Goal: Communication & Community: Answer question/provide support

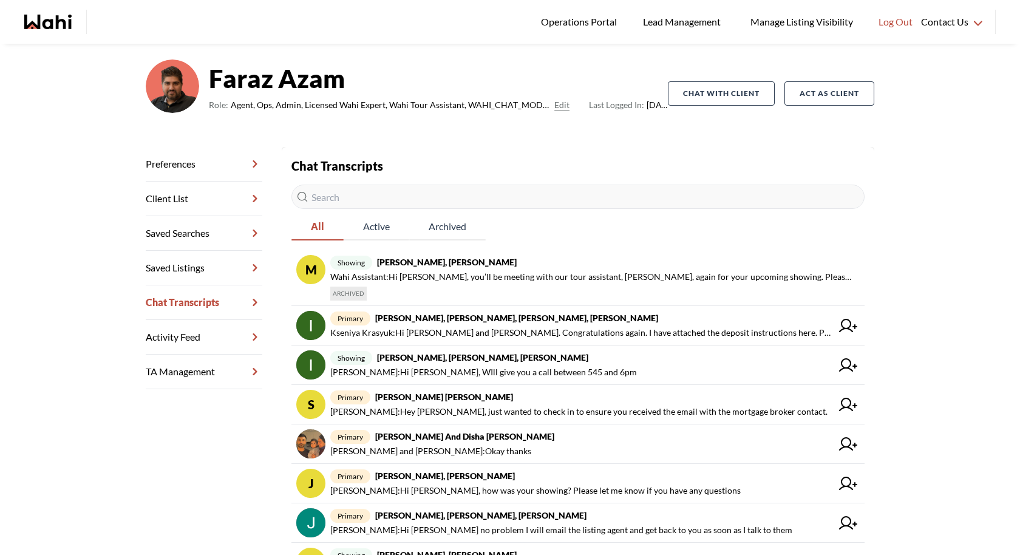
scroll to position [76, 0]
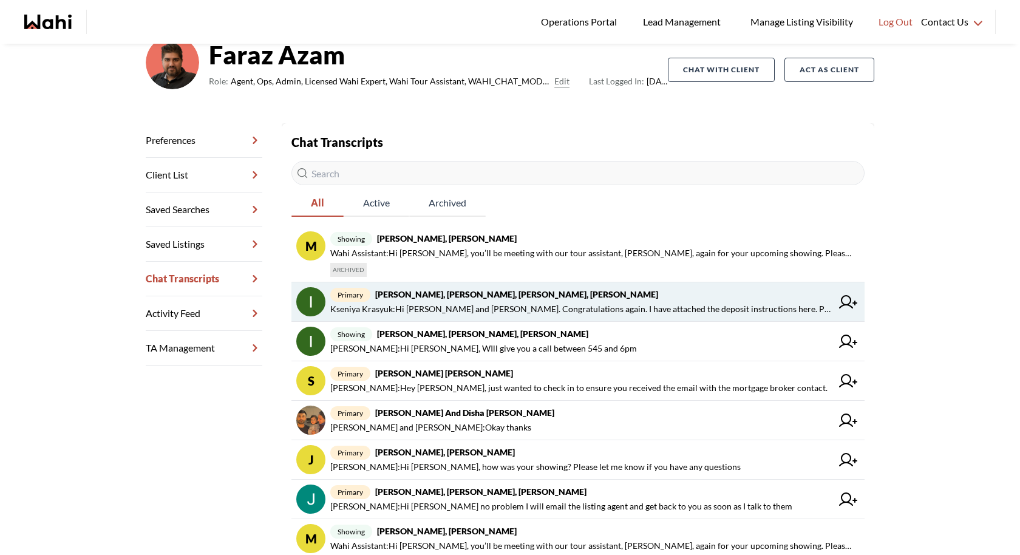
click at [569, 305] on span "[PERSON_NAME] : Hi [PERSON_NAME] and [PERSON_NAME]. Congratulations again. I ha…" at bounding box center [580, 309] width 501 height 15
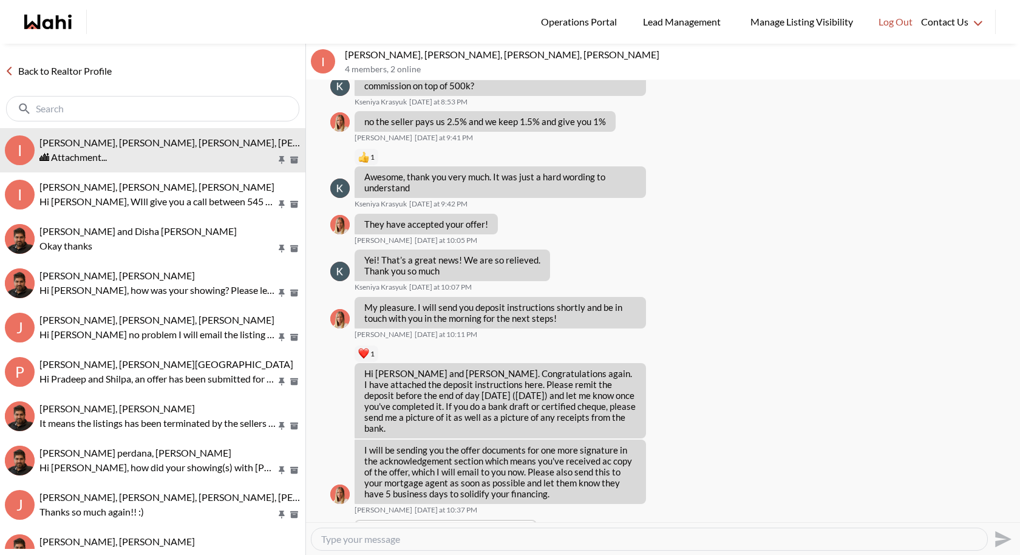
scroll to position [880, 0]
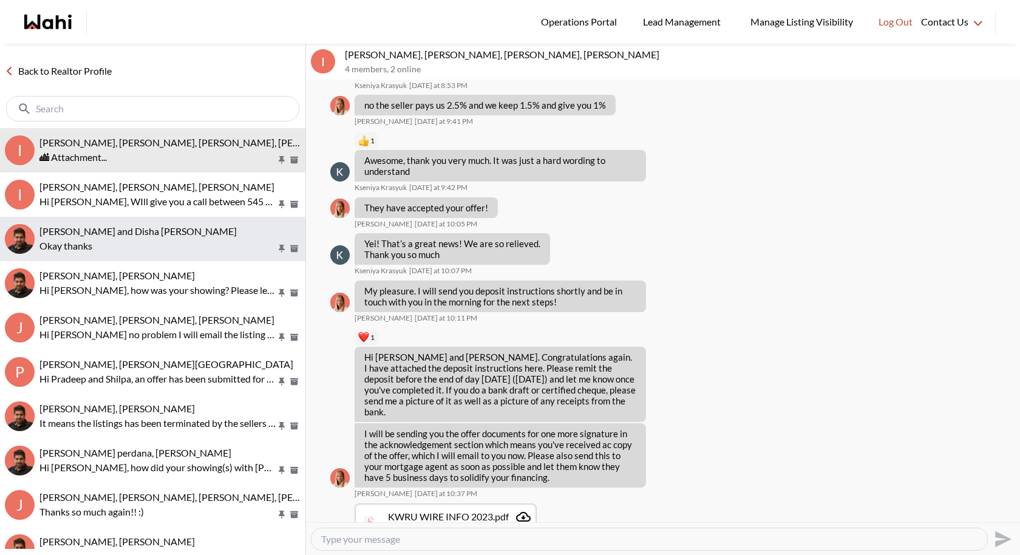
click at [138, 217] on button "[PERSON_NAME] and [PERSON_NAME] thanks" at bounding box center [152, 239] width 305 height 44
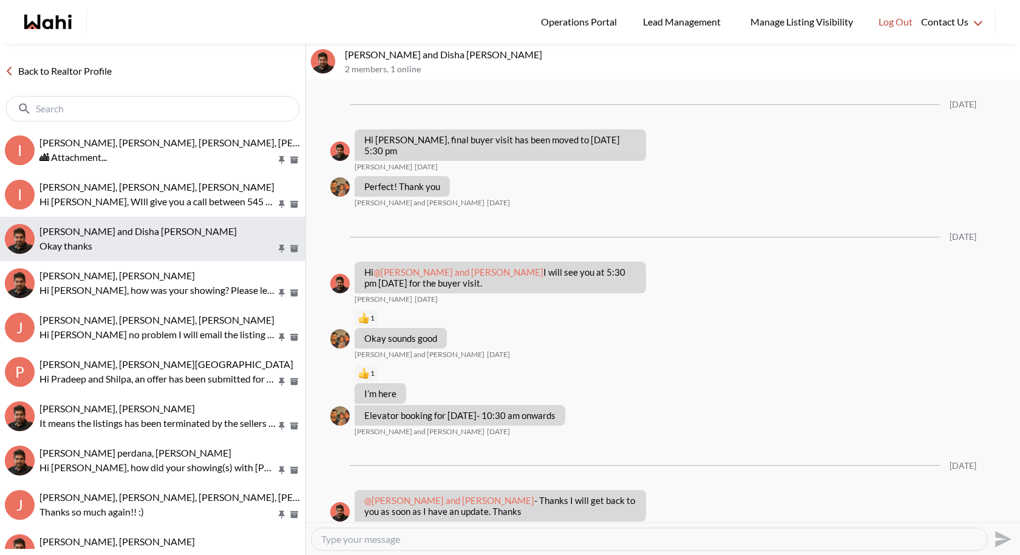
scroll to position [865, 0]
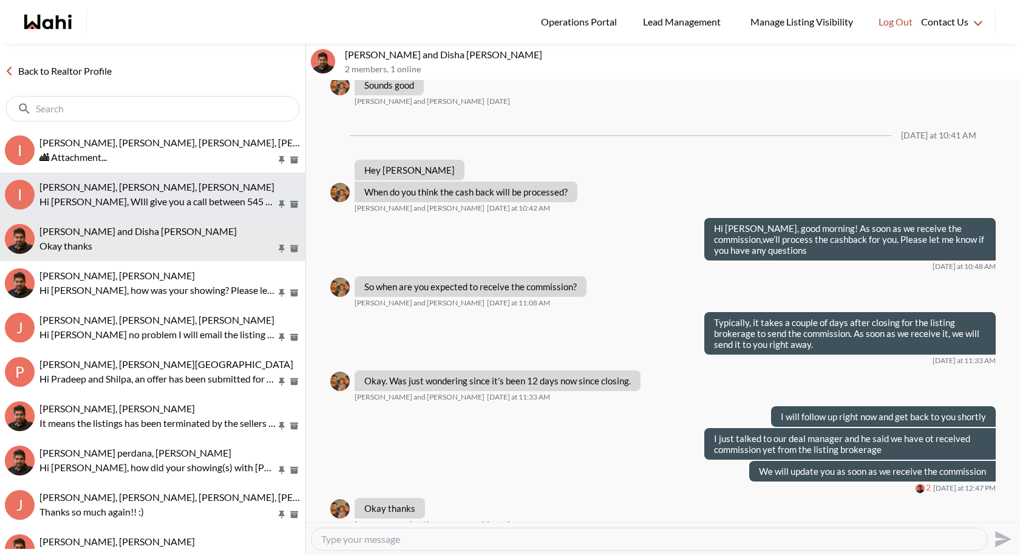
click at [147, 194] on p "Hi [PERSON_NAME], WIll give you a call between 545 and 6pm" at bounding box center [157, 201] width 237 height 15
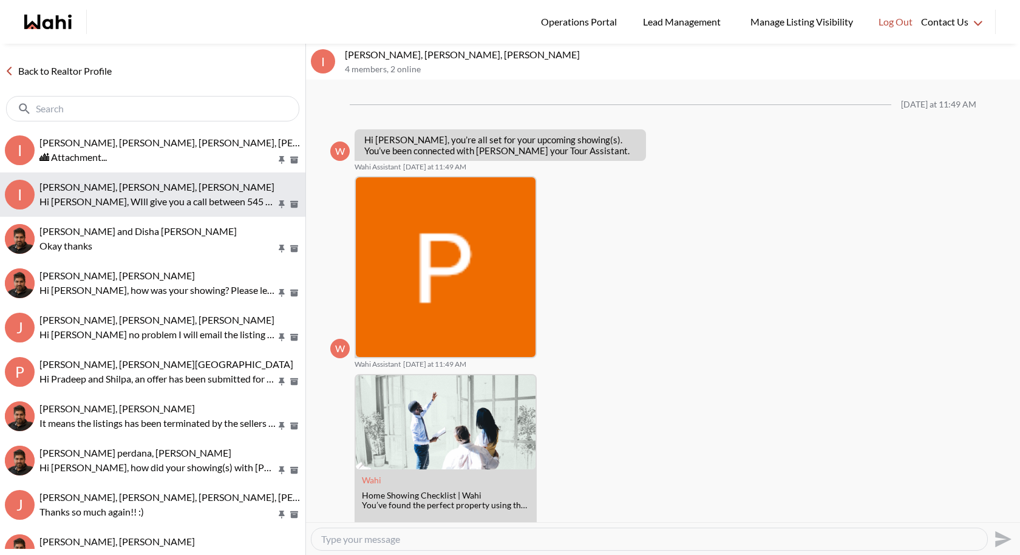
scroll to position [799, 0]
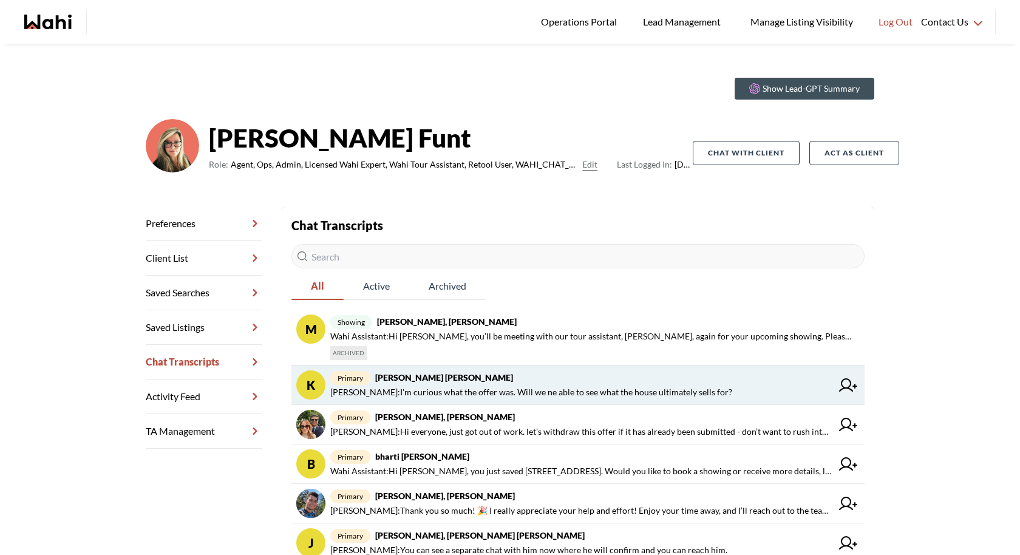
scroll to position [16, 0]
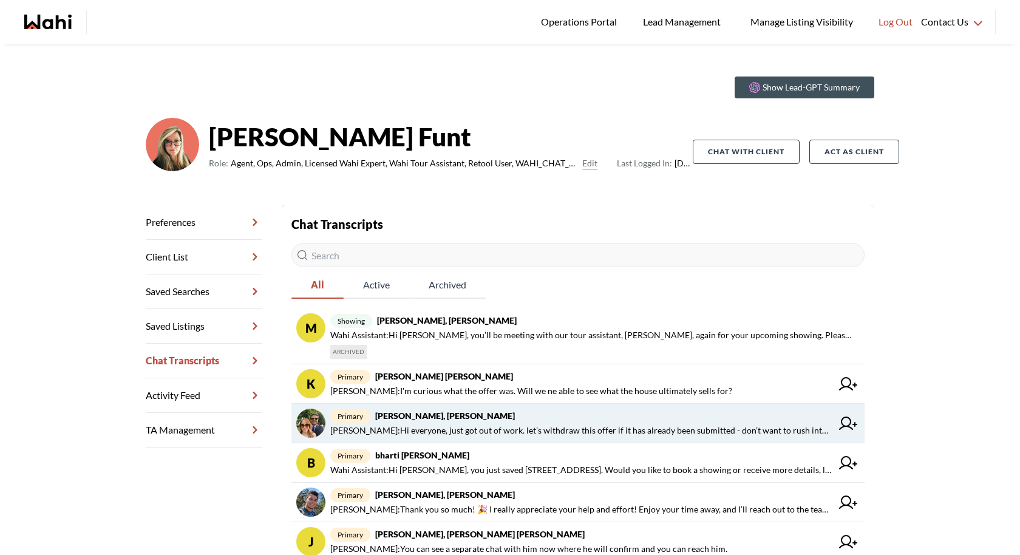
click at [551, 404] on link "primary [PERSON_NAME], [PERSON_NAME] : Hi everyone, just got out of work. let’s…" at bounding box center [577, 423] width 573 height 39
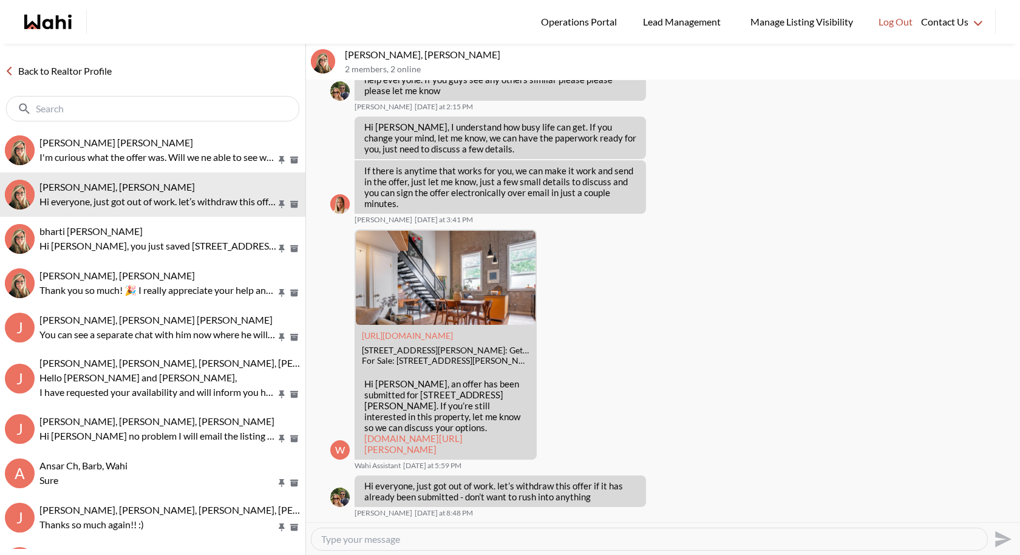
scroll to position [1347, 0]
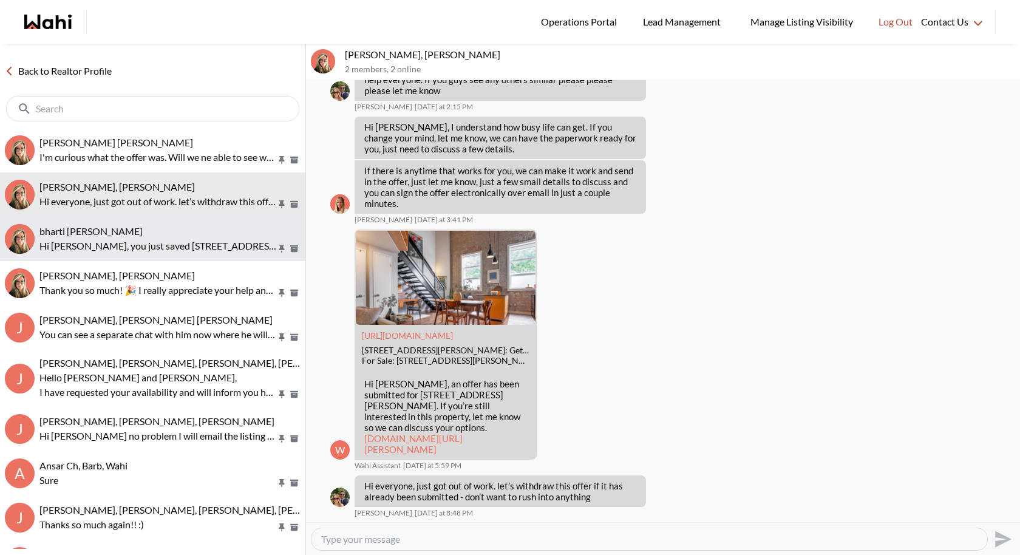
click at [125, 225] on span "bharti [PERSON_NAME]" at bounding box center [90, 231] width 103 height 12
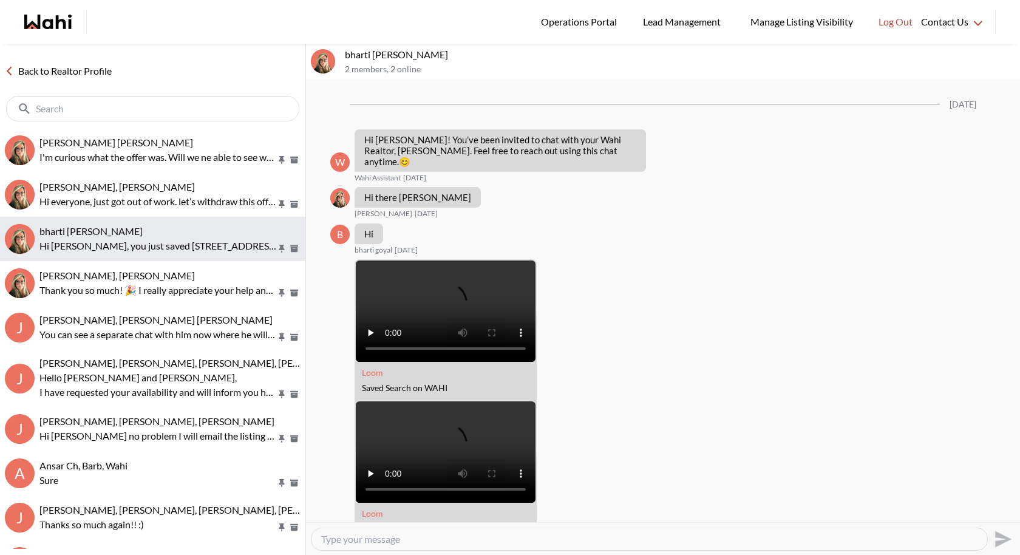
scroll to position [469, 0]
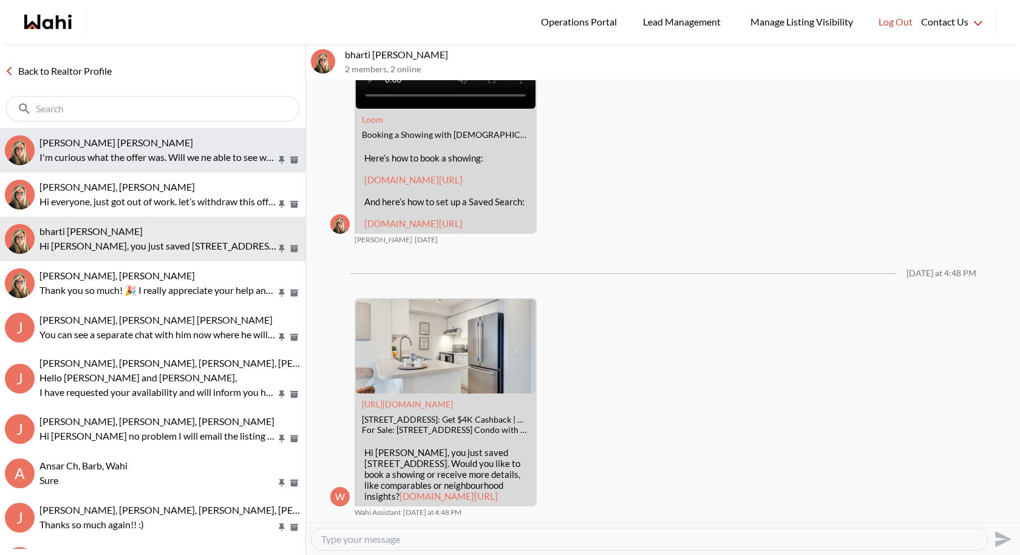
click at [120, 163] on p "I'm curious what the offer was. Will we ne able to see what the house ultimatel…" at bounding box center [157, 157] width 237 height 15
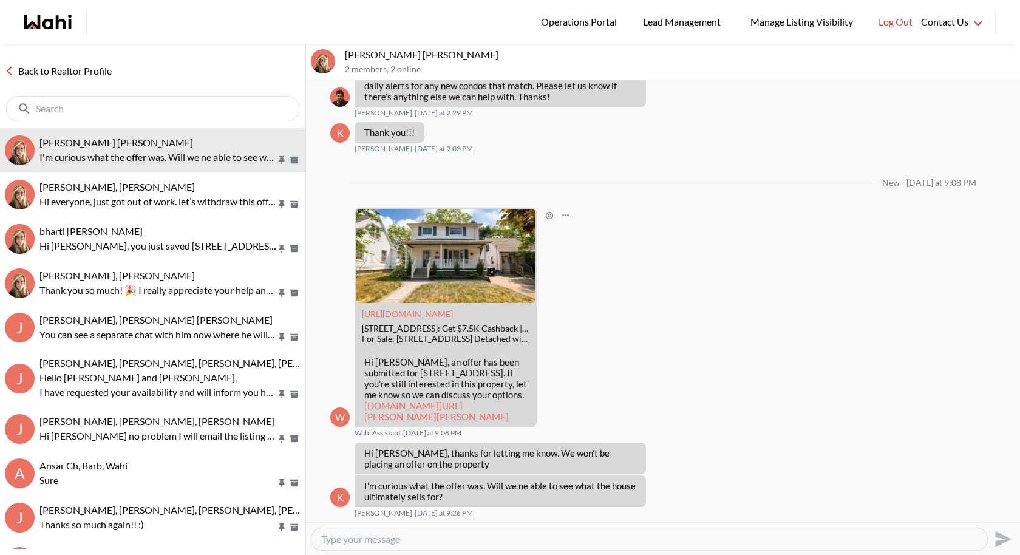
scroll to position [2356, 0]
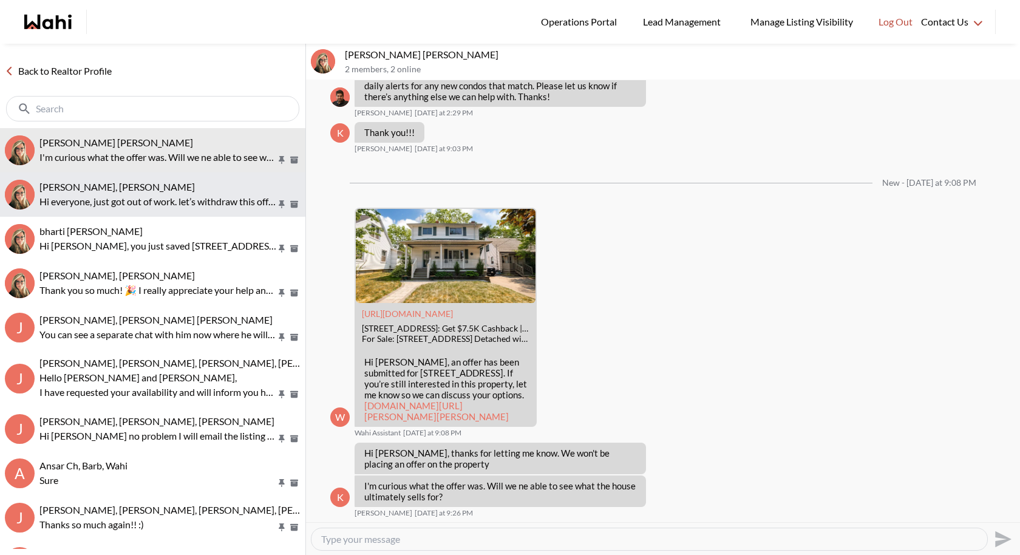
click at [161, 185] on div "Sean Andrade, Barb" at bounding box center [169, 187] width 261 height 12
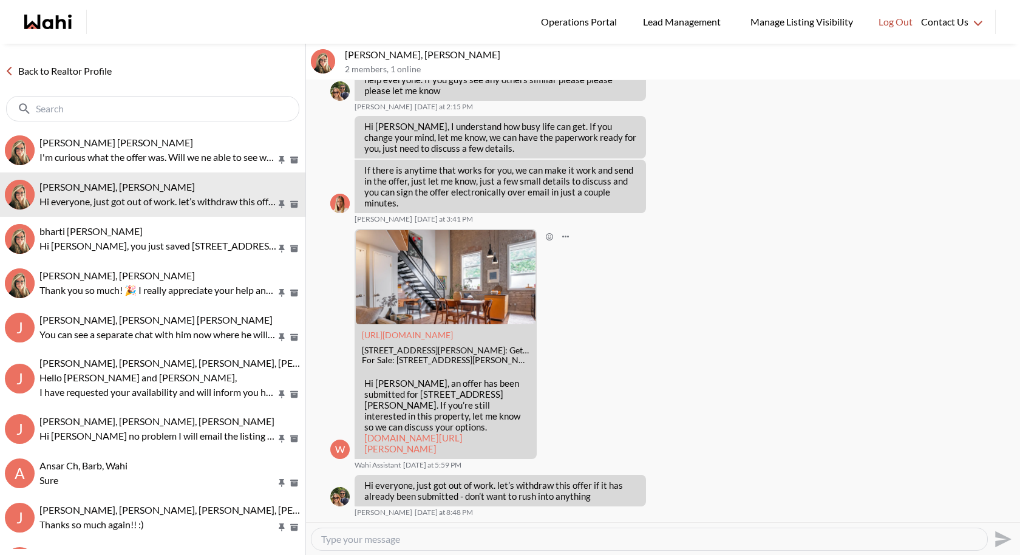
scroll to position [1298, 0]
